Goal: Find specific page/section: Find specific page/section

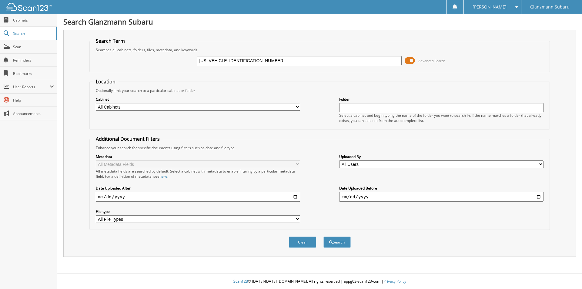
type input "JF2GTHNC9NH262763"
click at [324, 237] on button "Search" at bounding box center [337, 242] width 27 height 11
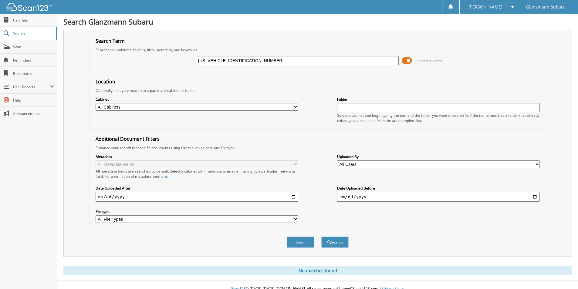
drag, startPoint x: 281, startPoint y: 62, endPoint x: 126, endPoint y: 69, distance: 155.5
click at [126, 69] on div "JF2GTHNC9NH262763 Advanced Search" at bounding box center [318, 60] width 450 height 16
type input "[PERSON_NAME]"
click at [321, 237] on button "Search" at bounding box center [334, 242] width 27 height 11
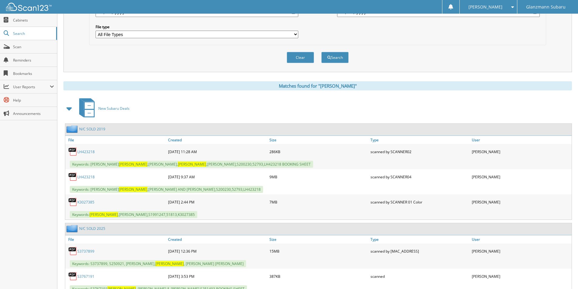
scroll to position [212, 0]
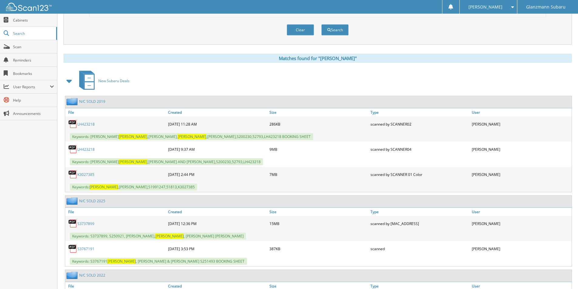
click at [87, 123] on link "LH423218" at bounding box center [85, 124] width 17 height 5
click at [86, 150] on link "LH423218" at bounding box center [85, 149] width 17 height 5
